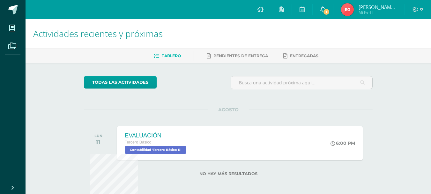
click at [325, 12] on span at bounding box center [322, 9] width 5 height 7
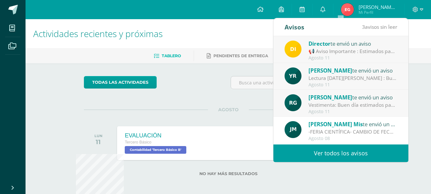
click at [333, 47] on div "Director te envió un aviso" at bounding box center [353, 43] width 89 height 8
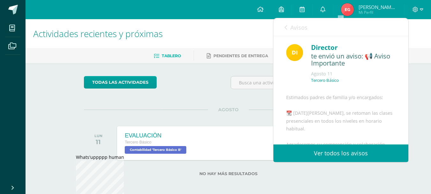
click at [288, 27] on link "Avisos" at bounding box center [296, 27] width 23 height 18
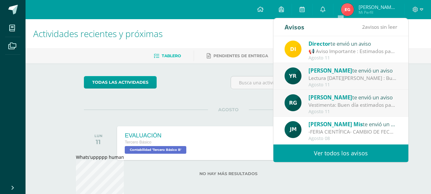
click at [310, 75] on div "Lectura [DATE][PERSON_NAME] : Buenos días Adjunto las actividades [PERSON_NAME]…" at bounding box center [353, 77] width 89 height 7
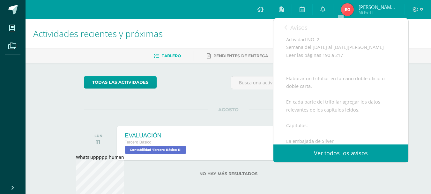
scroll to position [191, 0]
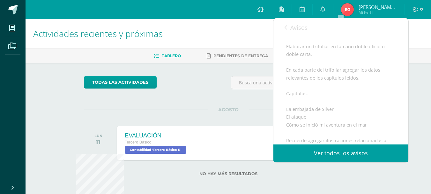
click at [279, 26] on div "Avisos 1 avisos sin leer Avisos" at bounding box center [340, 27] width 135 height 18
click at [283, 26] on div "Avisos 1 avisos sin leer Avisos" at bounding box center [340, 27] width 135 height 18
click at [288, 27] on link "Avisos" at bounding box center [296, 27] width 23 height 18
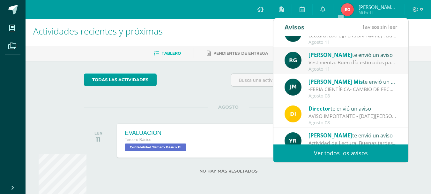
scroll to position [11, 0]
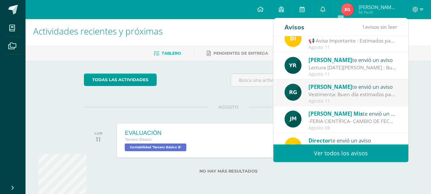
click at [343, 93] on div "Vestimenta: Buen día estimados padres de familia y estudiantes. Espero que se e…" at bounding box center [353, 94] width 89 height 7
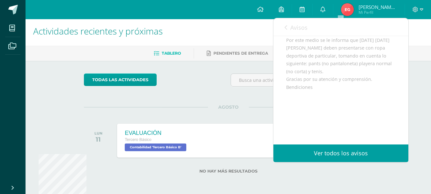
scroll to position [96, 0]
click at [288, 30] on link "Avisos" at bounding box center [296, 27] width 23 height 18
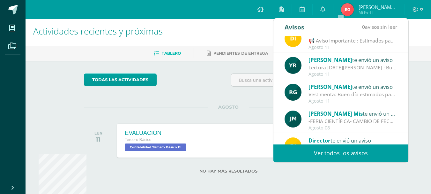
scroll to position [106, 0]
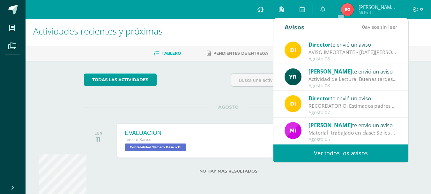
click at [291, 156] on link "Ver todos los avisos" at bounding box center [340, 153] width 135 height 18
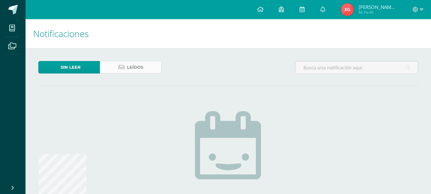
click at [138, 71] on span "Leídos" at bounding box center [135, 67] width 16 height 12
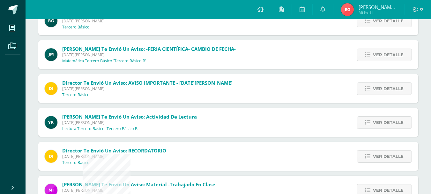
scroll to position [223, 0]
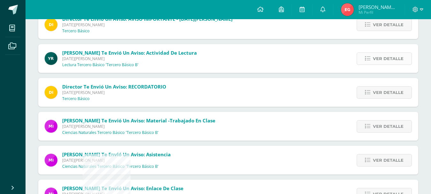
click at [385, 57] on span "Ver detalle" at bounding box center [388, 59] width 31 height 12
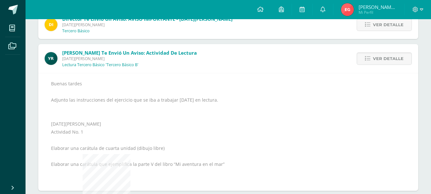
scroll to position [255, 0]
